Goal: Information Seeking & Learning: Learn about a topic

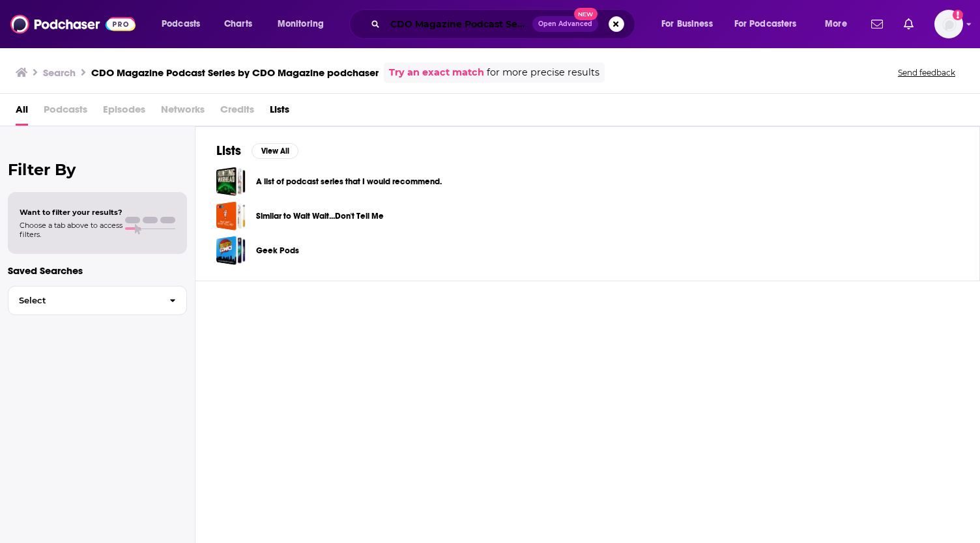
click at [443, 25] on input "CDO Magazine Podcast Series by CDO Magazine podchaser" at bounding box center [458, 24] width 147 height 21
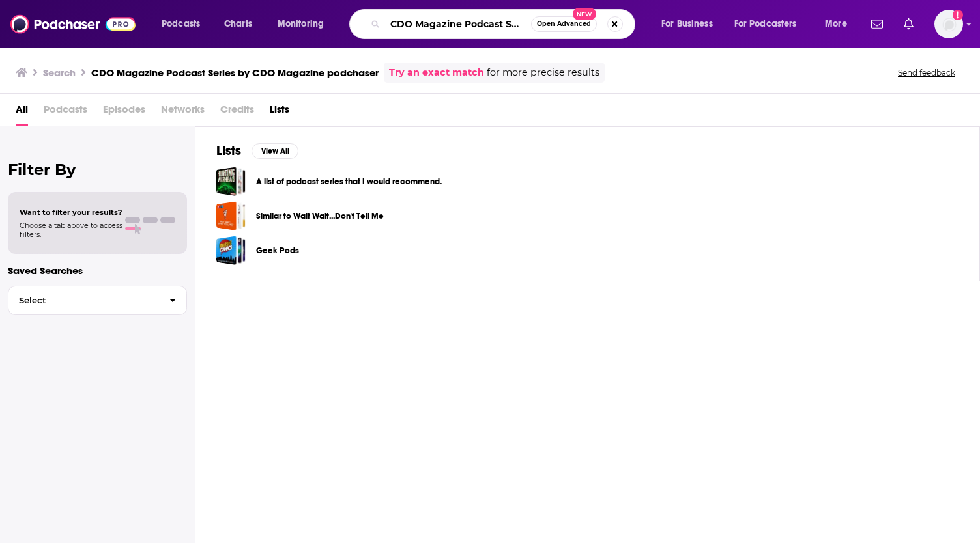
scroll to position [0, 149]
drag, startPoint x: 506, startPoint y: 25, endPoint x: 667, endPoint y: 22, distance: 161.0
click at [667, 22] on div "Podcasts Charts Monitoring CDO Magazine Podcast Series by CDO Magazine podchase…" at bounding box center [505, 24] width 707 height 30
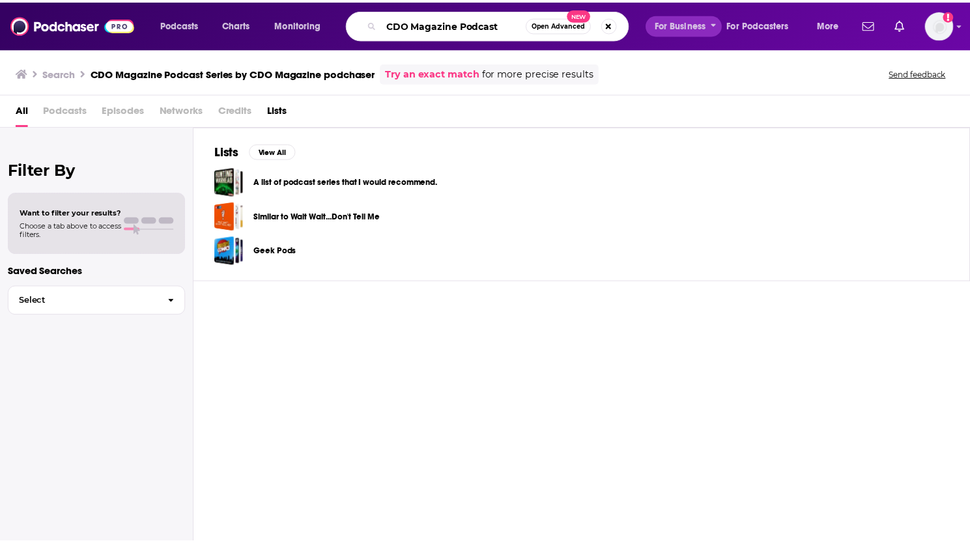
scroll to position [0, 0]
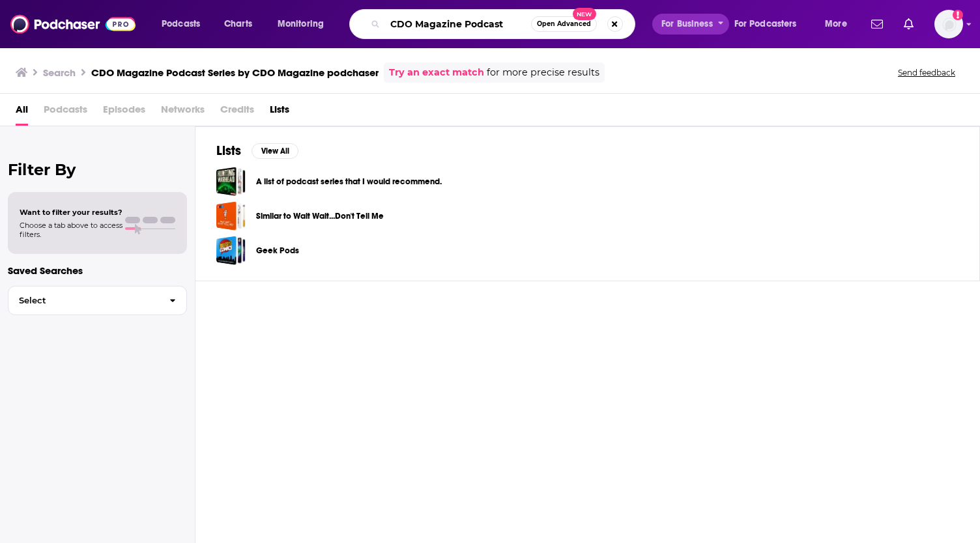
type input "CDO Magazine Podcast"
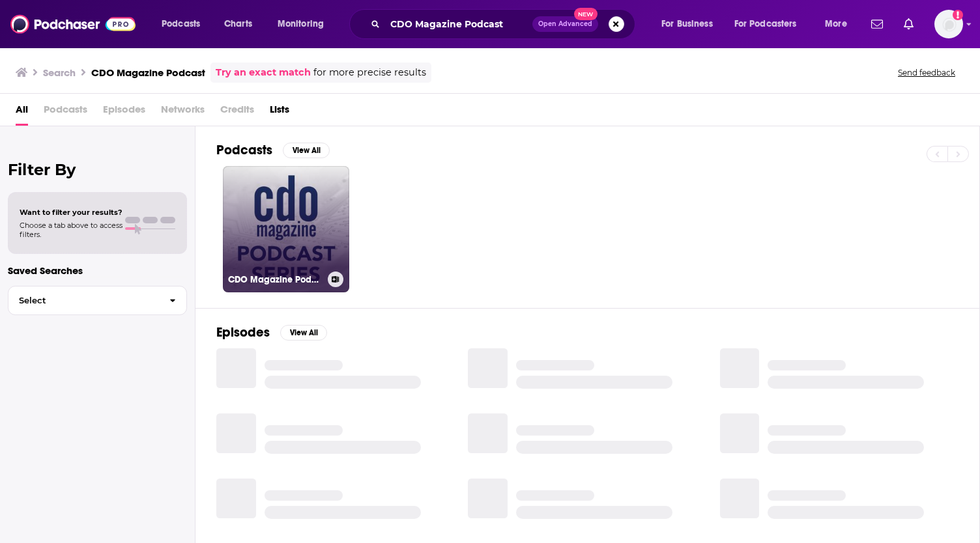
click at [272, 219] on link "CDO Magazine Podcast Series" at bounding box center [286, 229] width 126 height 126
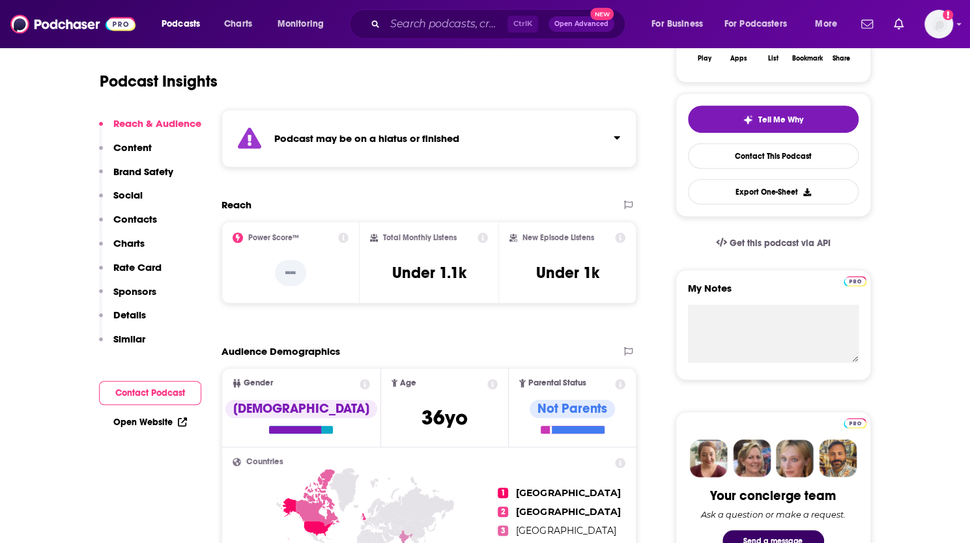
scroll to position [261, 0]
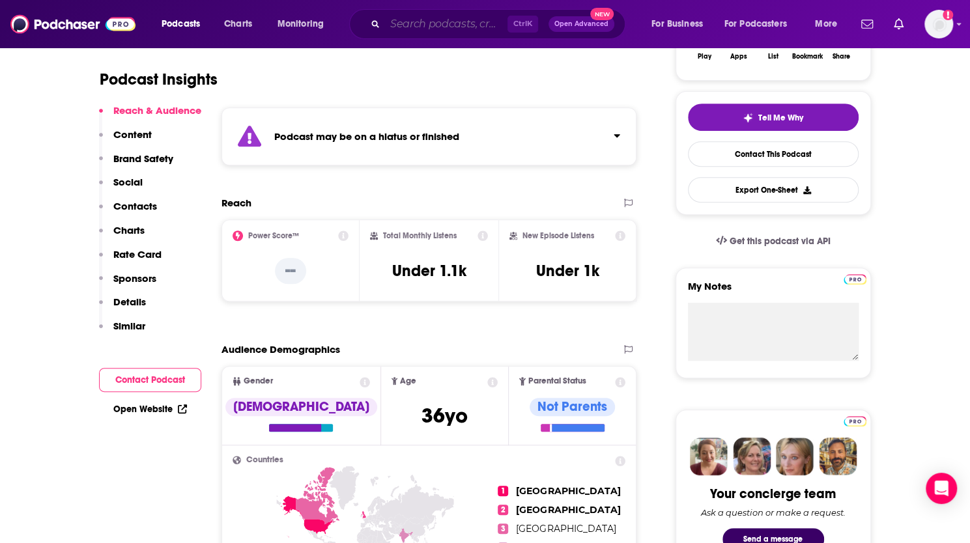
click at [433, 15] on input "Search podcasts, credits, & more..." at bounding box center [446, 24] width 122 height 21
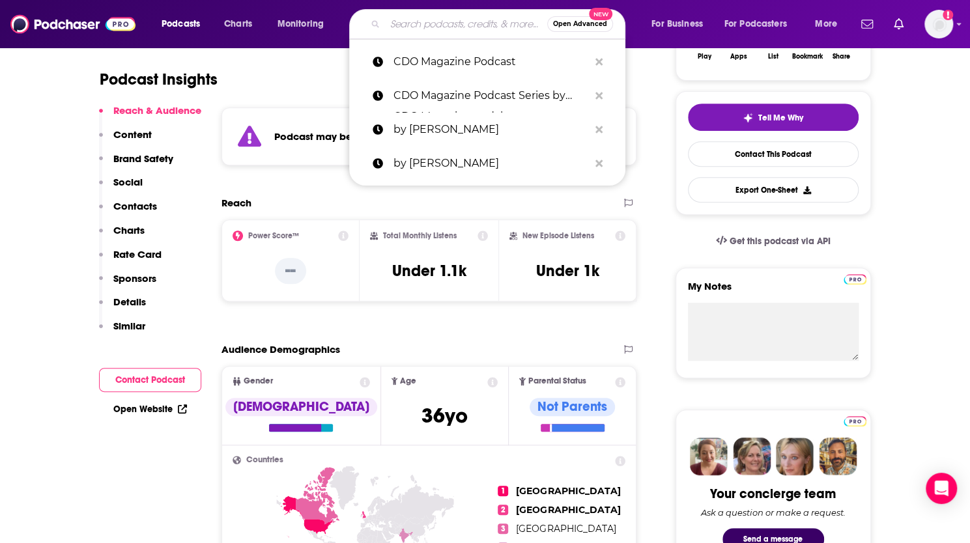
paste input "• The Chief AI Officer Connect Podcast"
type input "• The Chief AI Officer Connect Podcast"
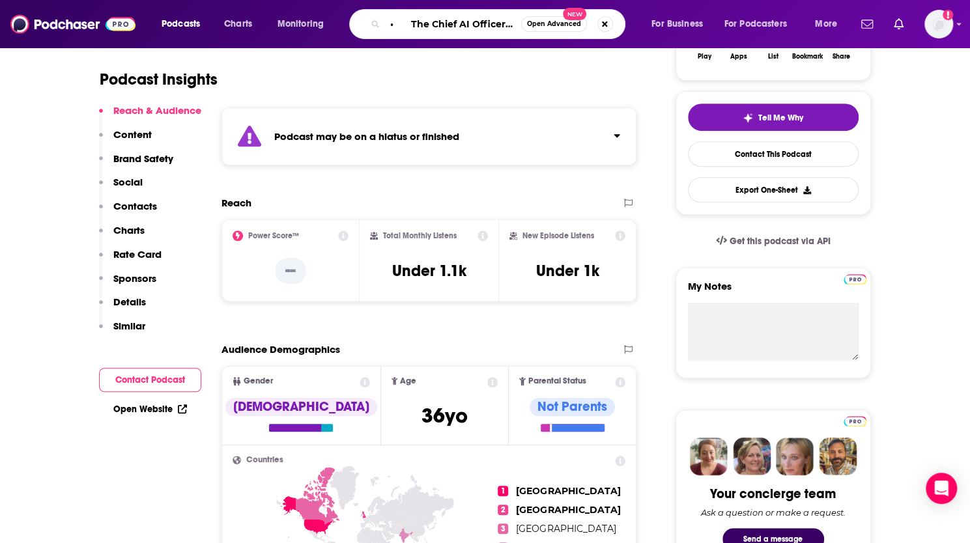
scroll to position [0, 73]
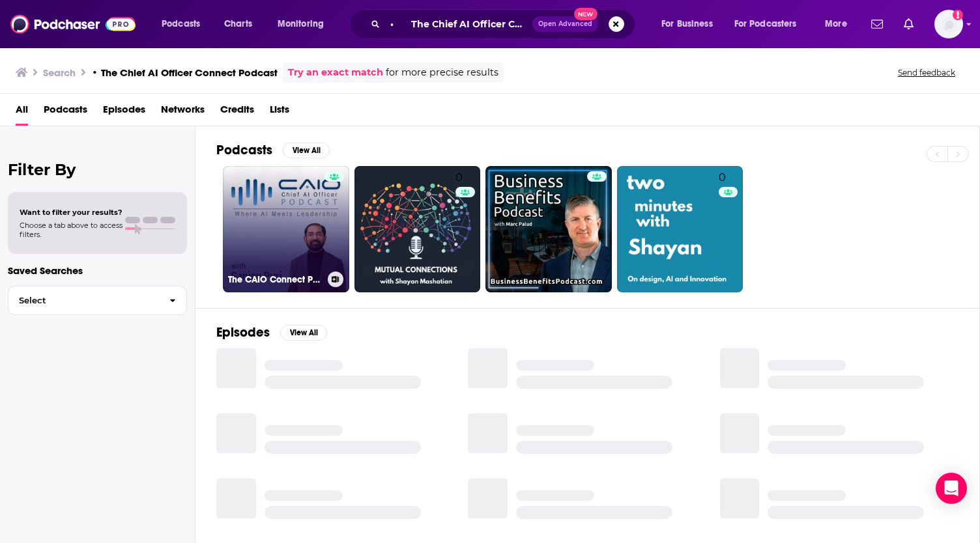
click at [321, 221] on link "The CAIO Connect Podcast (Chief AI Officer Connect Podcast)" at bounding box center [286, 229] width 126 height 126
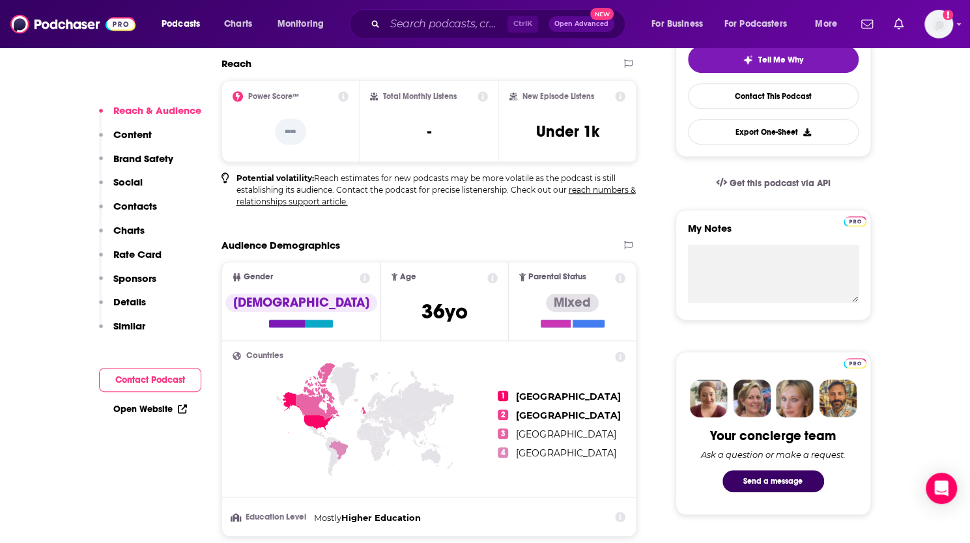
scroll to position [456, 0]
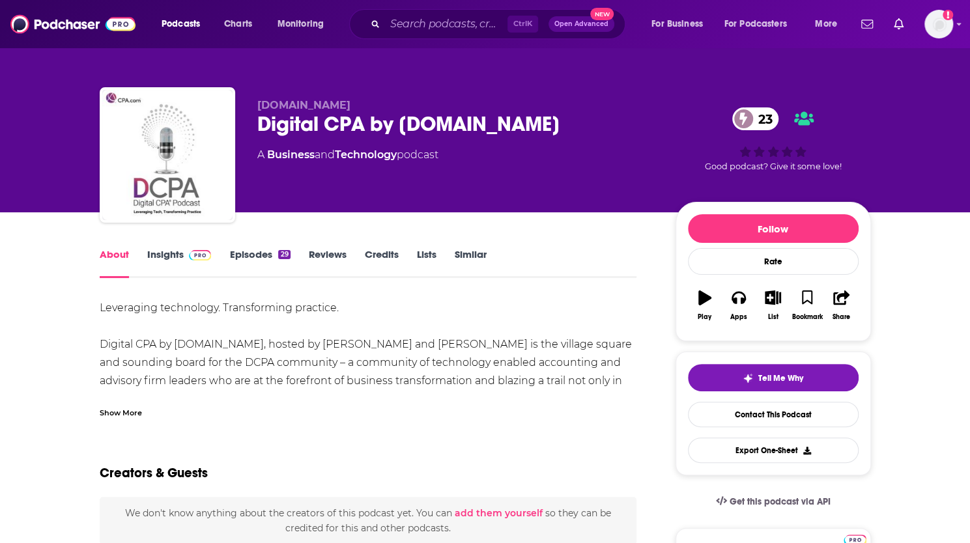
click at [181, 259] on link "Insights" at bounding box center [179, 263] width 65 height 30
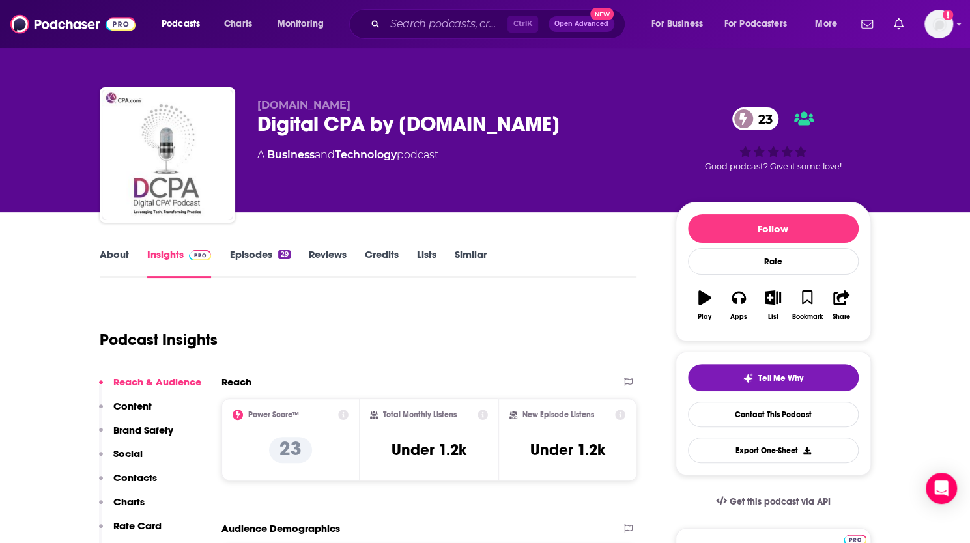
drag, startPoint x: 336, startPoint y: 246, endPoint x: 336, endPoint y: 255, distance: 9.1
click at [336, 255] on link "Reviews" at bounding box center [328, 263] width 38 height 30
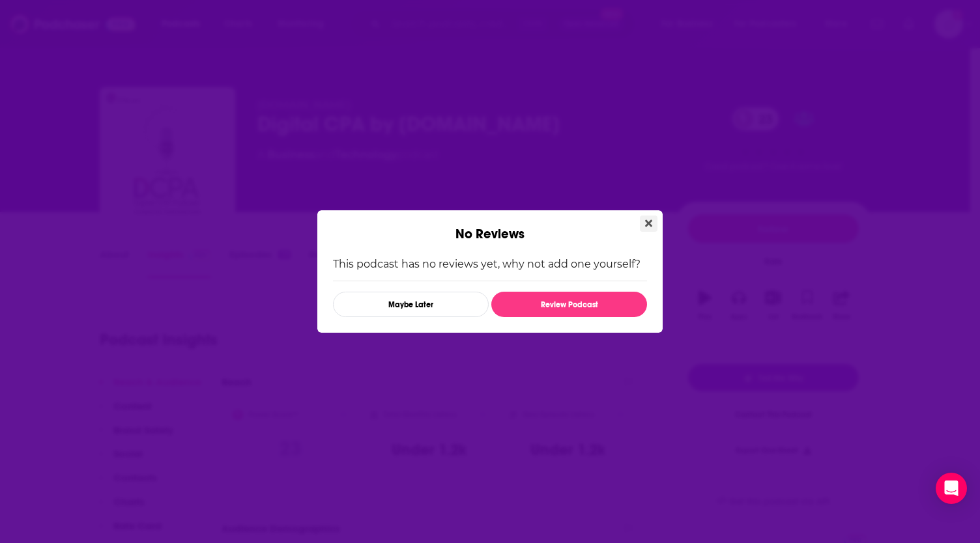
click at [652, 220] on icon "Close" at bounding box center [648, 223] width 7 height 7
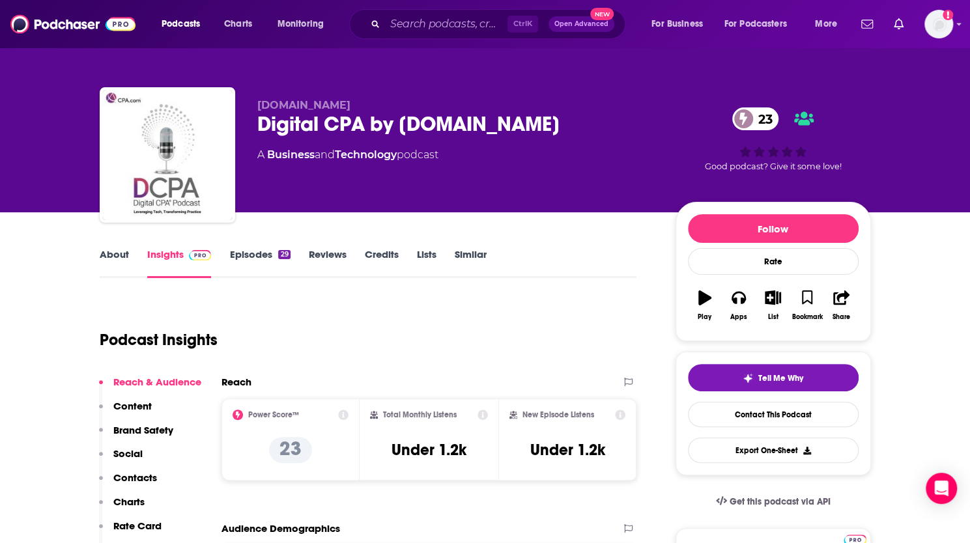
click at [132, 405] on p "Content" at bounding box center [132, 406] width 38 height 12
